Goal: Task Accomplishment & Management: Use online tool/utility

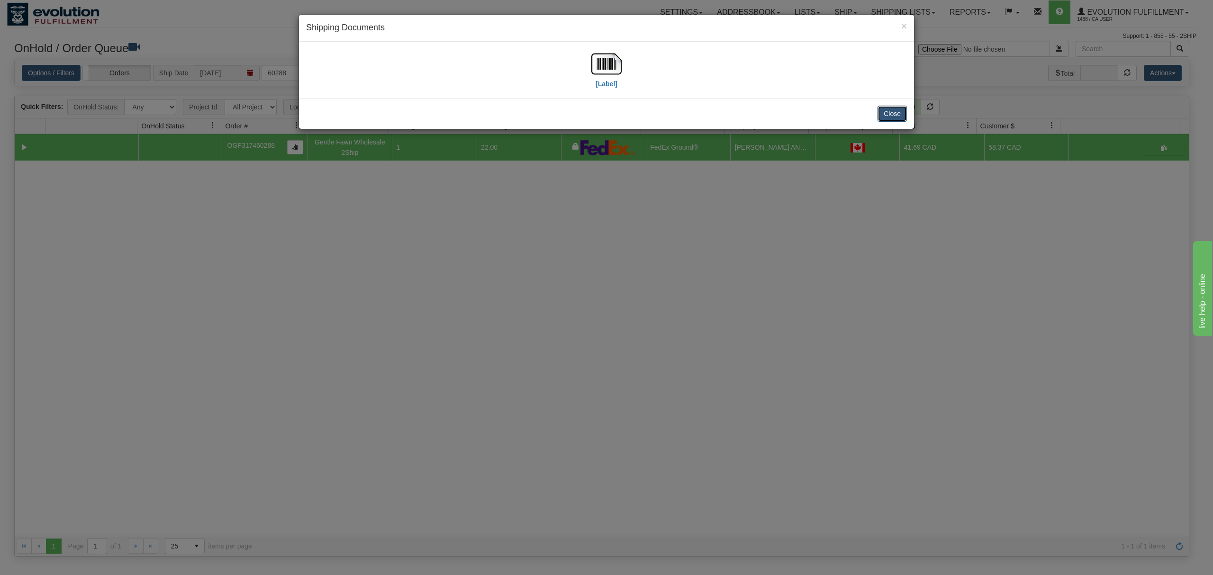
click at [902, 113] on button "Close" at bounding box center [892, 114] width 29 height 16
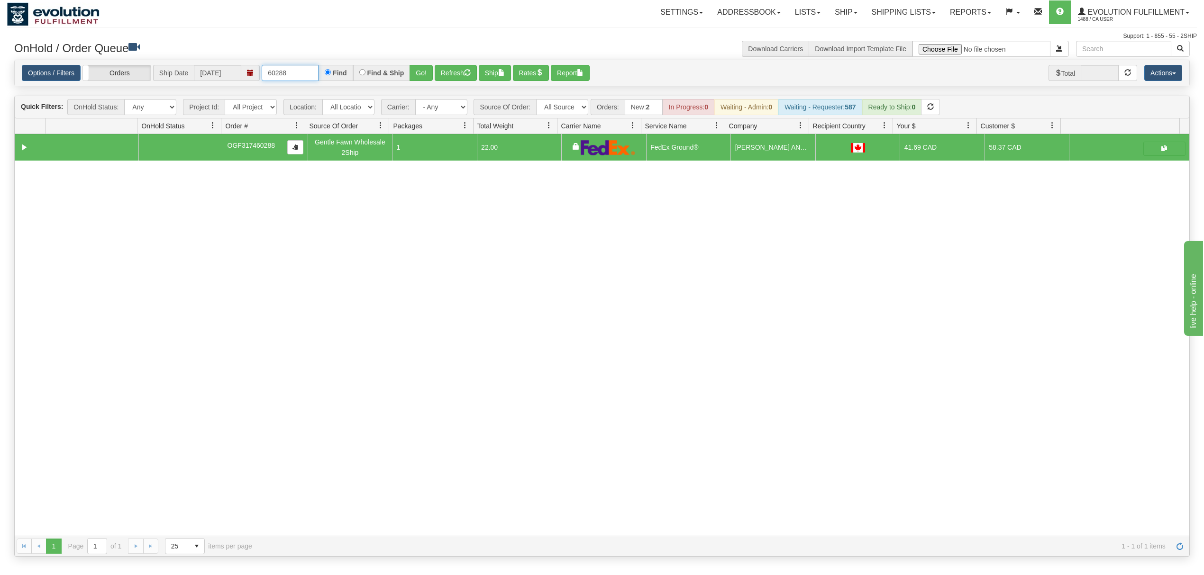
drag, startPoint x: 289, startPoint y: 77, endPoint x: 213, endPoint y: 77, distance: 75.8
click at [213, 77] on div "Options / Filters Group Shipments Orders Ship Date [DATE] 60288 Find Find & Shi…" at bounding box center [602, 73] width 1160 height 17
click at [419, 75] on button "Go!" at bounding box center [421, 73] width 23 height 16
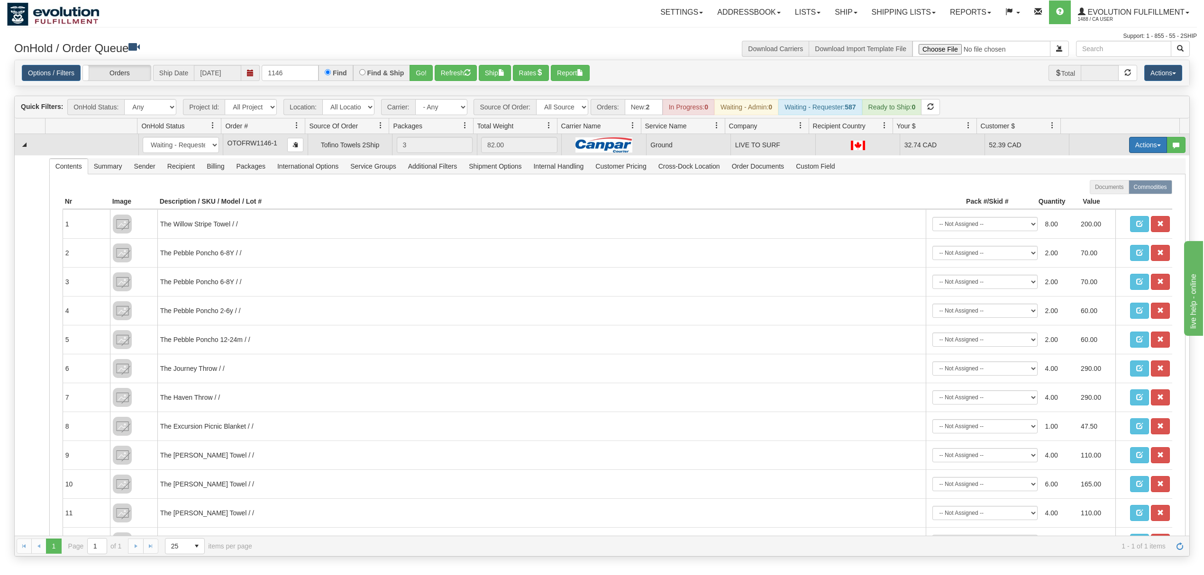
click at [1139, 140] on button "Actions" at bounding box center [1148, 145] width 38 height 16
click at [1100, 200] on span "Ship" at bounding box center [1110, 200] width 20 height 8
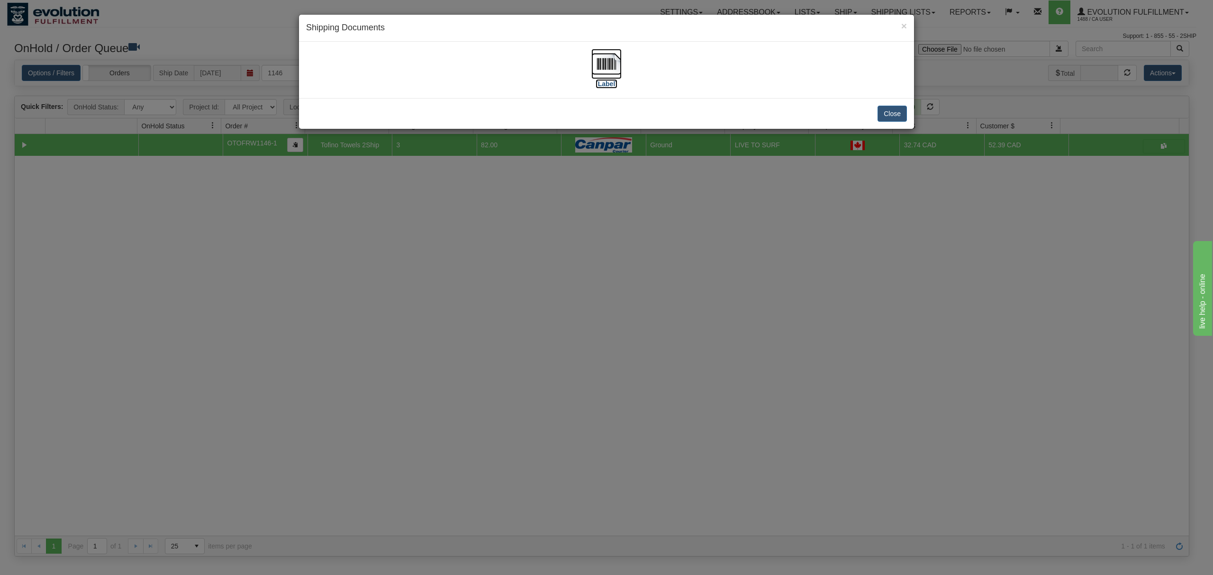
click at [599, 61] on img at bounding box center [607, 64] width 30 height 30
click at [890, 109] on button "Close" at bounding box center [892, 114] width 29 height 16
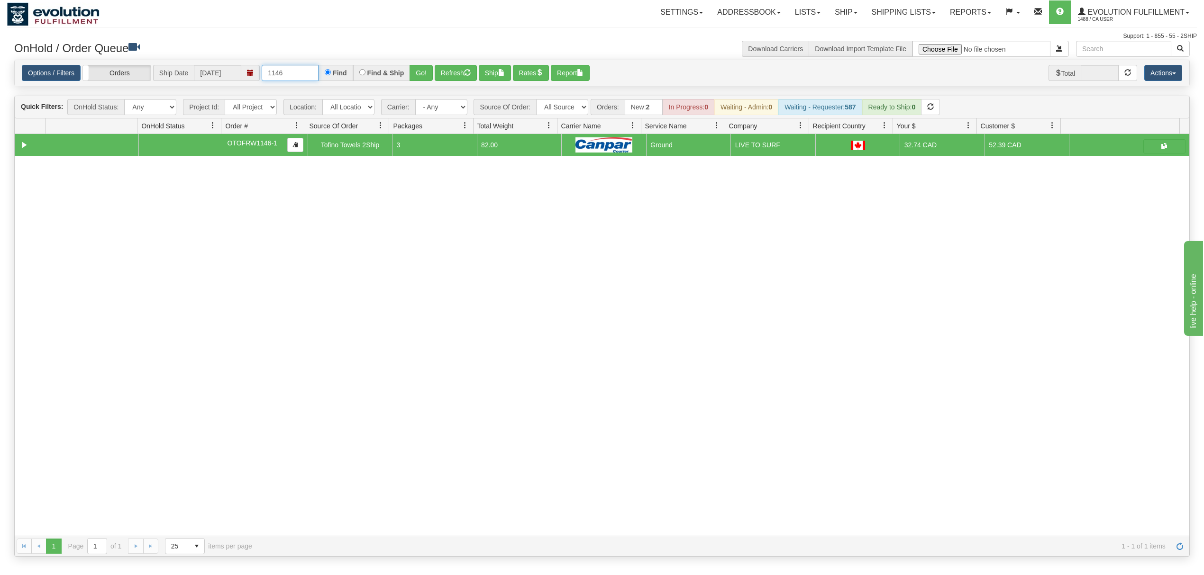
drag, startPoint x: 305, startPoint y: 68, endPoint x: 140, endPoint y: 63, distance: 165.0
click at [141, 64] on div "Options / Filters Group Shipments Orders Ship Date [DATE] 1146 Find Find & Ship…" at bounding box center [602, 73] width 1175 height 26
type input "1"
type input "64074"
click at [425, 82] on div "Options / Filters Group Shipments Orders Ship Date [DATE] 64074 Find Find & Shi…" at bounding box center [602, 73] width 1175 height 26
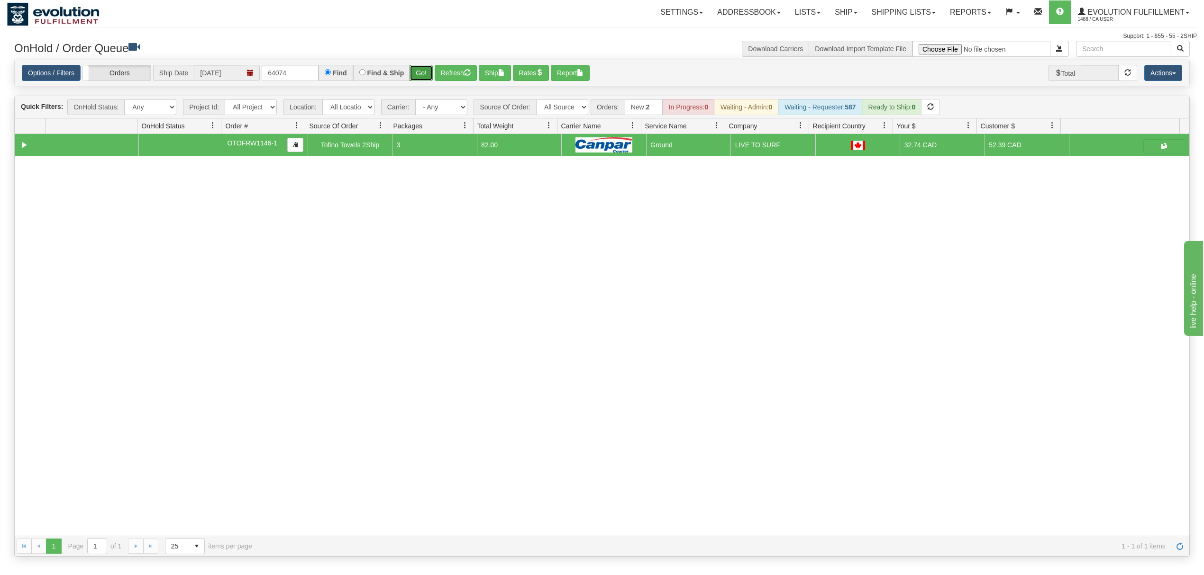
click at [425, 79] on button "Go!" at bounding box center [421, 73] width 23 height 16
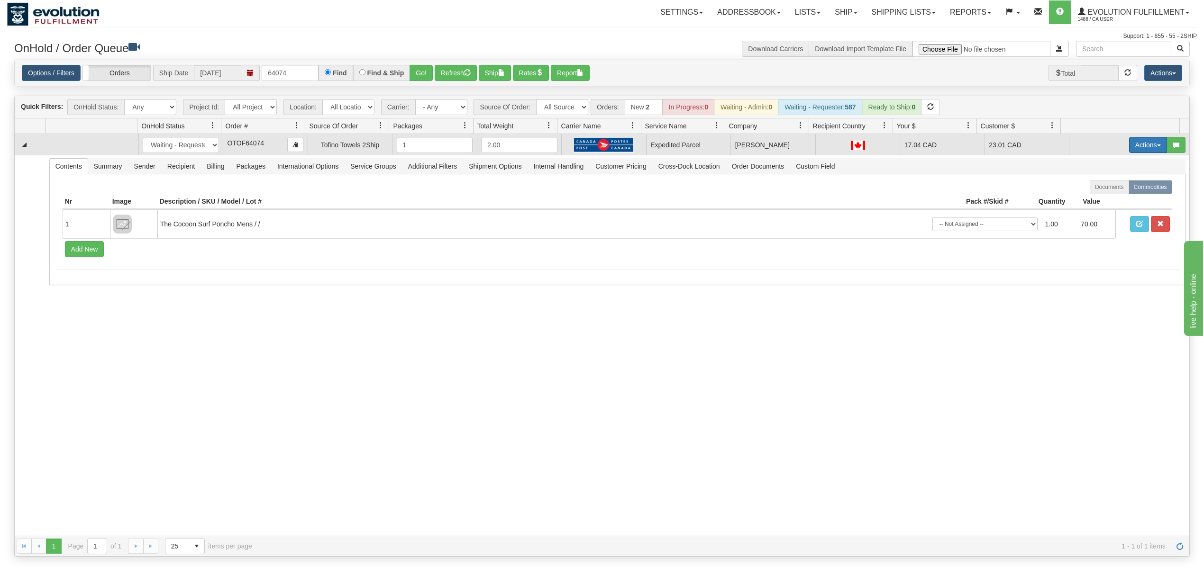
click at [1144, 146] on button "Actions" at bounding box center [1148, 145] width 38 height 16
click at [1100, 201] on span "Ship" at bounding box center [1110, 200] width 20 height 8
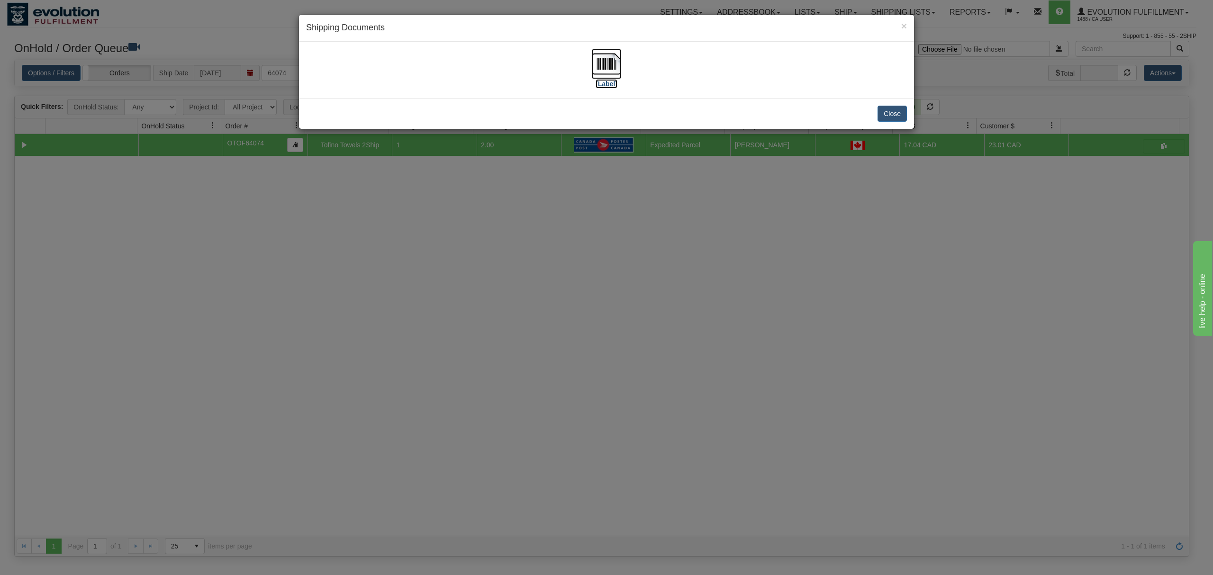
click at [597, 64] on img at bounding box center [607, 64] width 30 height 30
click at [888, 114] on button "Close" at bounding box center [892, 114] width 29 height 16
